Goal: Navigation & Orientation: Understand site structure

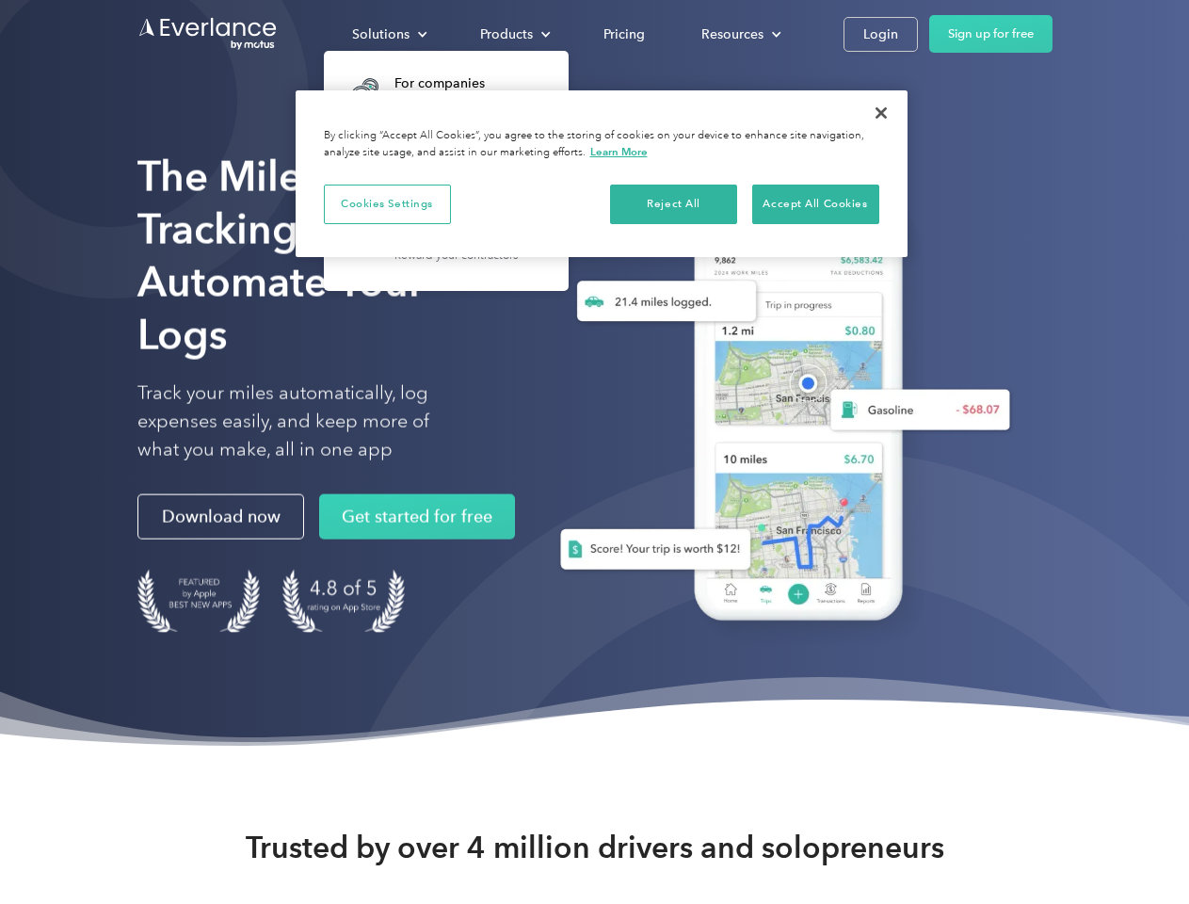
click at [389, 34] on div "Solutions" at bounding box center [380, 35] width 57 height 24
click at [513, 34] on div "Products" at bounding box center [506, 35] width 53 height 24
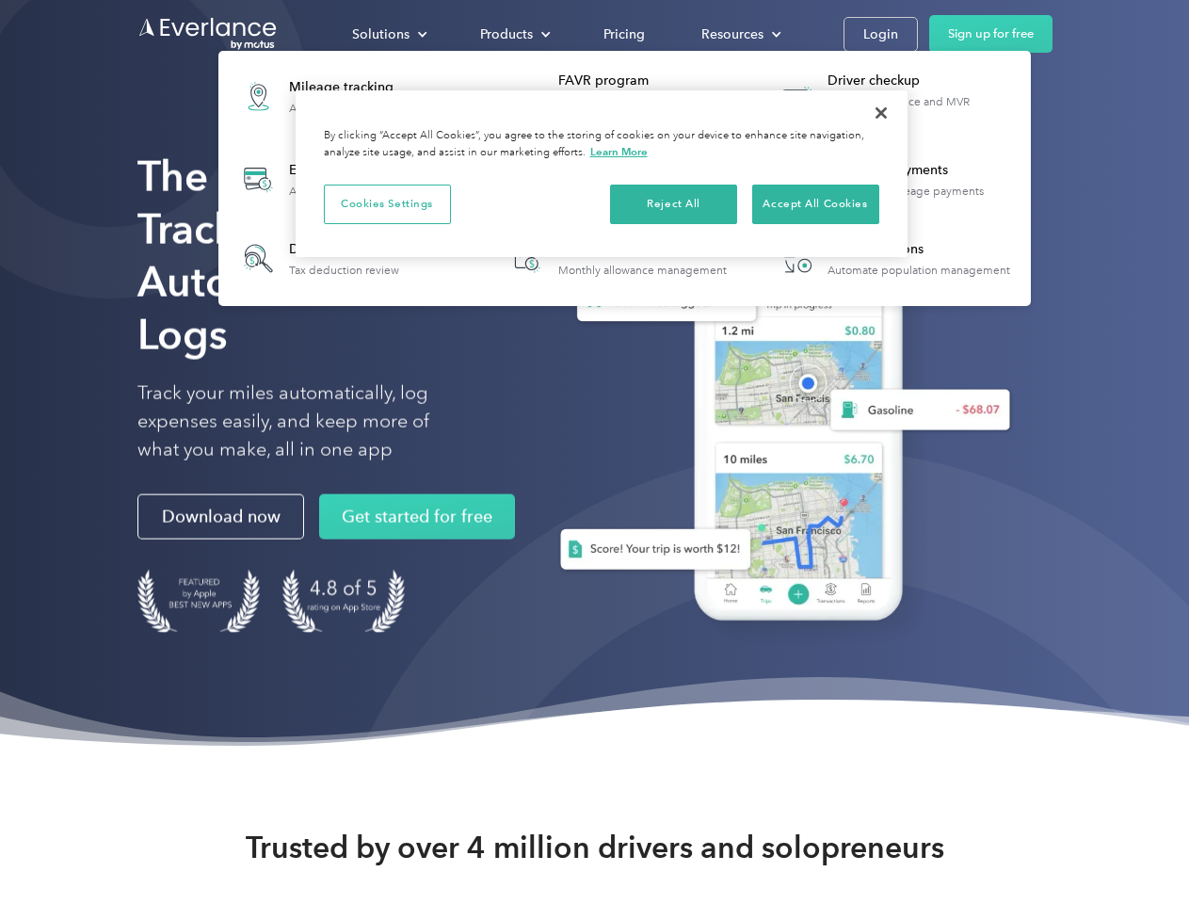
click at [739, 34] on div "Resources" at bounding box center [732, 35] width 62 height 24
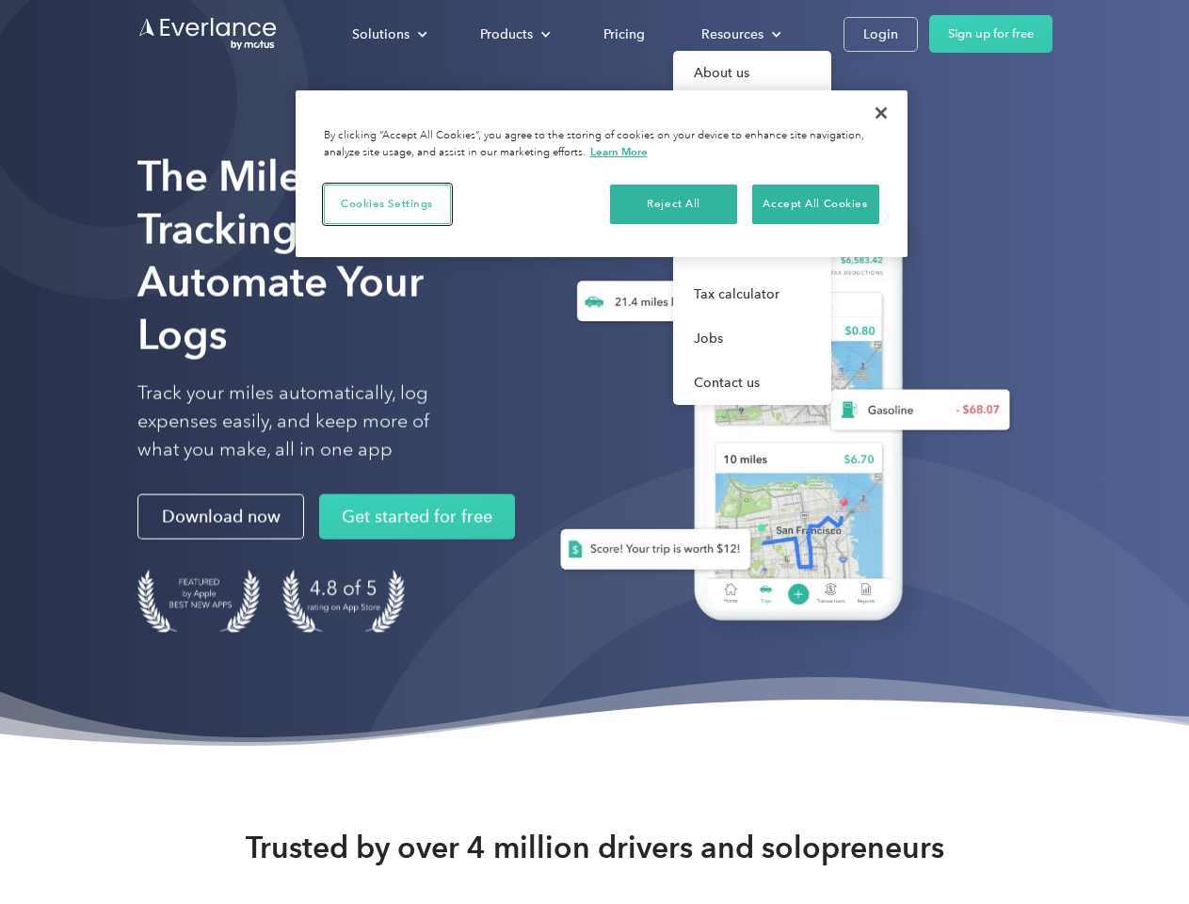
click at [387, 203] on button "Cookies Settings" at bounding box center [387, 204] width 127 height 40
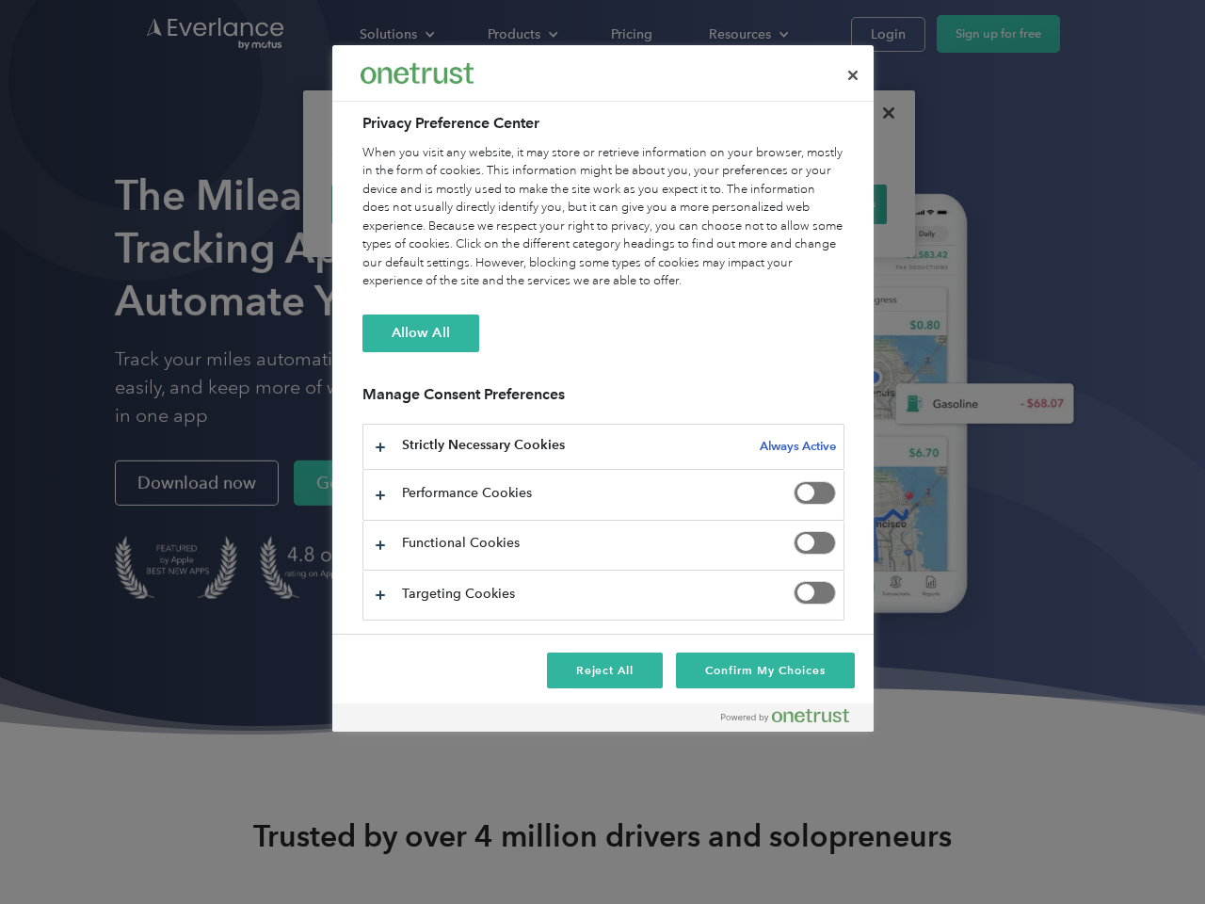
click at [674, 203] on div "When you visit any website, it may store or retrieve information on your browse…" at bounding box center [603, 217] width 482 height 147
click at [815, 203] on div "When you visit any website, it may store or retrieve information on your browse…" at bounding box center [603, 217] width 482 height 147
click at [881, 113] on div at bounding box center [602, 452] width 1205 height 904
